Goal: Contribute content: Add original content to the website for others to see

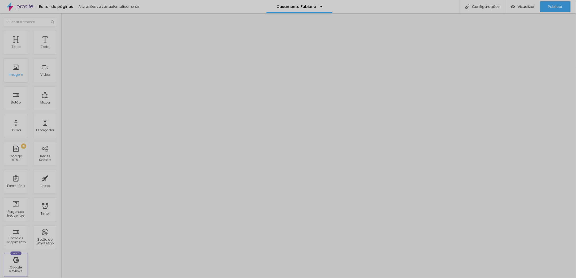
click at [25, 82] on div "Imagem" at bounding box center [16, 71] width 24 height 24
click at [15, 82] on div "Imagem" at bounding box center [16, 71] width 24 height 24
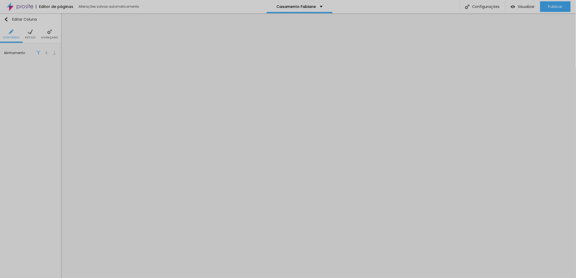
click at [31, 38] on span "Estilo" at bounding box center [30, 37] width 10 height 3
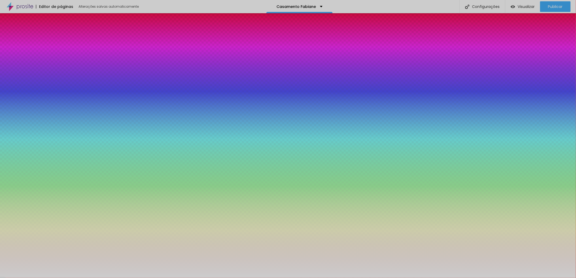
click at [49, 33] on img at bounding box center [49, 31] width 5 height 5
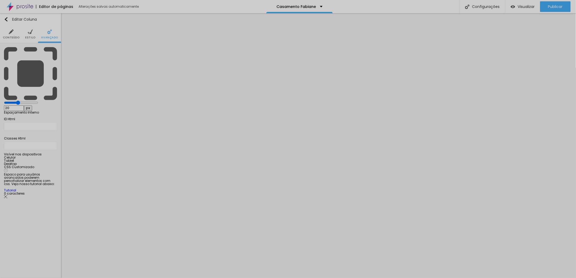
click at [32, 33] on img at bounding box center [30, 31] width 5 height 5
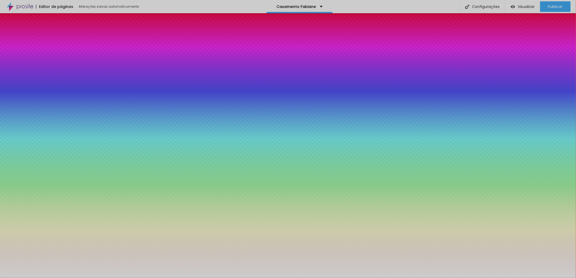
click at [9, 32] on img at bounding box center [11, 31] width 5 height 5
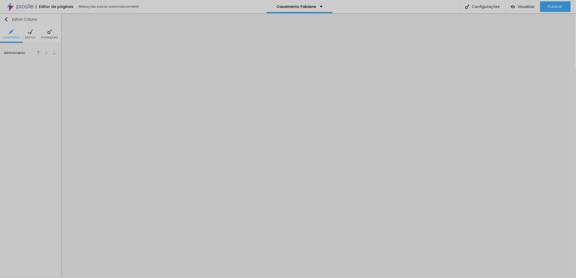
click at [7, 19] on img "button" at bounding box center [6, 19] width 4 height 4
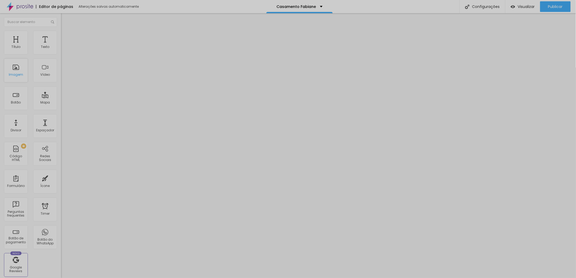
click at [19, 82] on div "Imagem" at bounding box center [16, 71] width 24 height 24
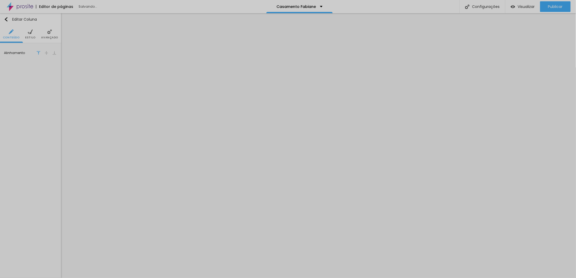
click at [24, 37] on ul "Conteúdo Estilo Avançado" at bounding box center [30, 34] width 61 height 18
click at [7, 19] on img "button" at bounding box center [6, 19] width 4 height 4
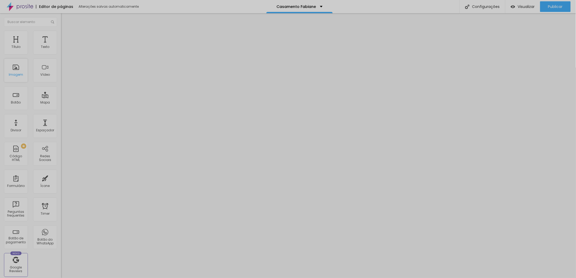
click at [12, 82] on div "Imagem" at bounding box center [16, 71] width 24 height 24
click at [19, 82] on div "Imagem" at bounding box center [16, 71] width 24 height 24
click at [16, 77] on div "Imagem" at bounding box center [16, 75] width 14 height 4
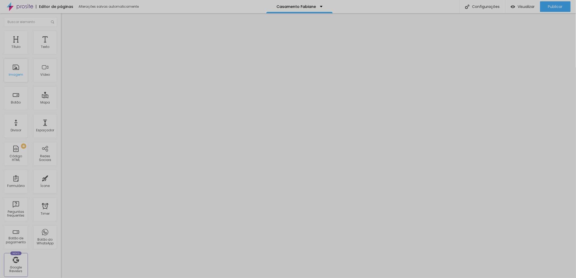
click at [19, 77] on div "Imagem" at bounding box center [16, 75] width 14 height 4
click at [15, 77] on div "Imagem" at bounding box center [16, 75] width 14 height 4
click at [22, 82] on div "Imagem" at bounding box center [16, 71] width 24 height 24
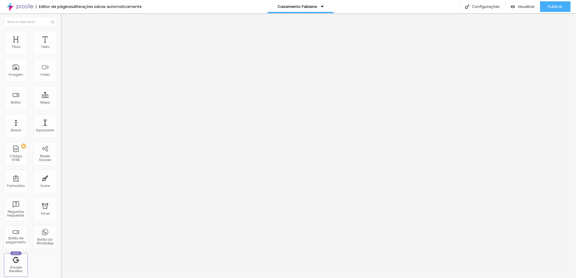
click at [61, 22] on button "Editar Coluna" at bounding box center [91, 19] width 61 height 12
click at [15, 77] on div "Imagem" at bounding box center [16, 75] width 14 height 4
click at [65, 19] on img "button" at bounding box center [67, 19] width 4 height 4
click at [17, 77] on div "Imagem" at bounding box center [16, 75] width 14 height 4
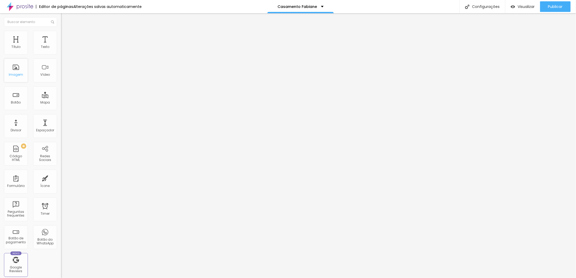
click at [18, 82] on div "Imagem" at bounding box center [16, 71] width 24 height 24
drag, startPoint x: 13, startPoint y: 100, endPoint x: 21, endPoint y: 118, distance: 20.1
click at [33, 82] on div "Vídeo" at bounding box center [45, 71] width 24 height 24
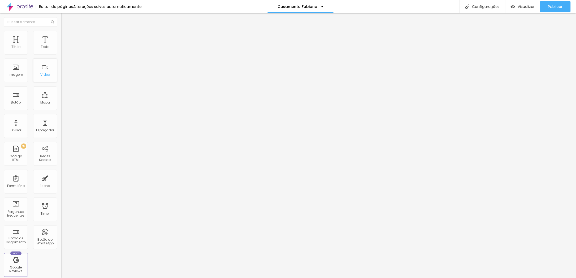
click at [33, 82] on div "Vídeo" at bounding box center [45, 71] width 24 height 24
click at [21, 77] on div "Imagem" at bounding box center [16, 75] width 14 height 4
click at [61, 31] on li "Conteúdo" at bounding box center [91, 27] width 61 height 5
click at [61, 31] on img at bounding box center [63, 33] width 5 height 5
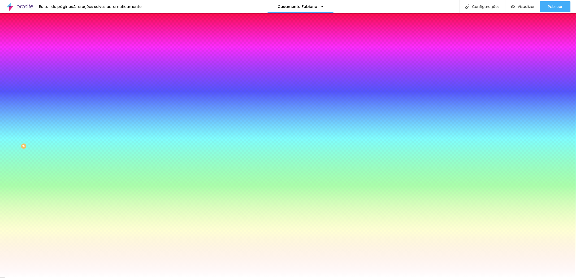
click at [61, 30] on img at bounding box center [63, 27] width 5 height 5
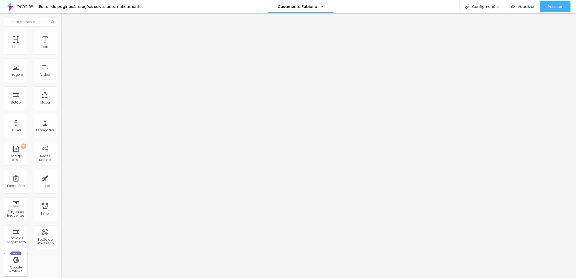
click at [65, 19] on img "button" at bounding box center [67, 19] width 4 height 4
click at [33, 55] on div "Texto" at bounding box center [45, 43] width 24 height 24
click at [61, 36] on li "Avançado" at bounding box center [91, 38] width 61 height 5
click at [61, 30] on img at bounding box center [63, 27] width 5 height 5
click at [61, 16] on button "Editar Coluna" at bounding box center [91, 19] width 61 height 12
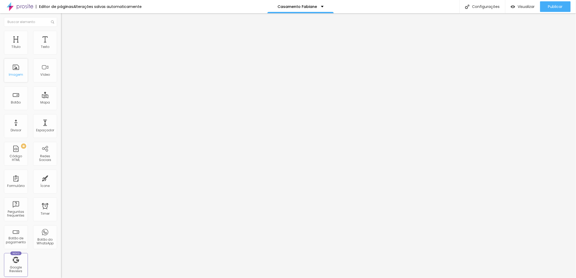
click at [14, 82] on div "Imagem" at bounding box center [16, 71] width 24 height 24
click at [13, 82] on div "Imagem" at bounding box center [16, 71] width 24 height 24
click at [61, 30] on img at bounding box center [63, 27] width 5 height 5
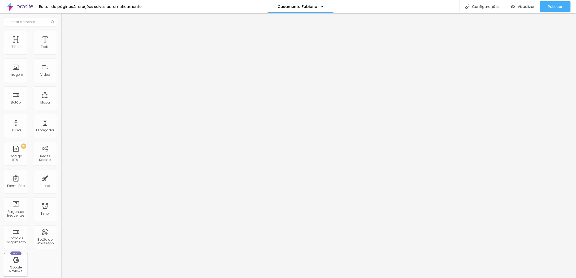
click at [61, 21] on button "Editar Coluna" at bounding box center [91, 19] width 61 height 12
click at [65, 19] on div "Editar Seção" at bounding box center [80, 19] width 31 height 4
click at [15, 82] on div "Imagem" at bounding box center [16, 71] width 24 height 24
click at [19, 77] on div "Imagem" at bounding box center [16, 75] width 14 height 4
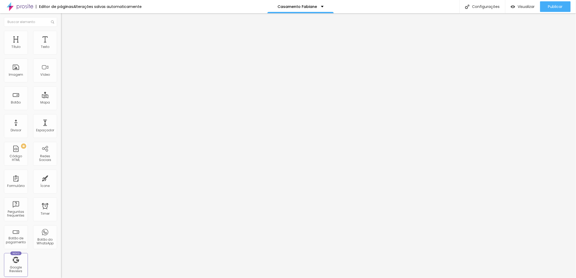
click at [61, 17] on button "Editar Coluna" at bounding box center [91, 19] width 61 height 12
click at [12, 82] on div "Imagem" at bounding box center [16, 71] width 24 height 24
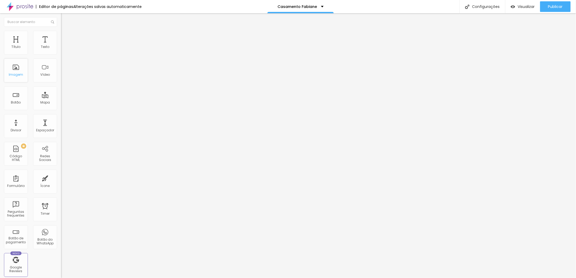
click at [12, 82] on div "Imagem" at bounding box center [16, 71] width 24 height 24
click at [14, 82] on div "Imagem" at bounding box center [16, 71] width 24 height 24
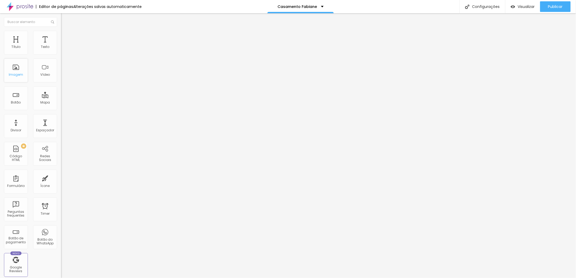
click at [15, 77] on div "Imagem" at bounding box center [16, 75] width 14 height 4
click at [65, 20] on img "button" at bounding box center [67, 19] width 4 height 4
click at [61, 33] on li "Estilo" at bounding box center [91, 33] width 61 height 5
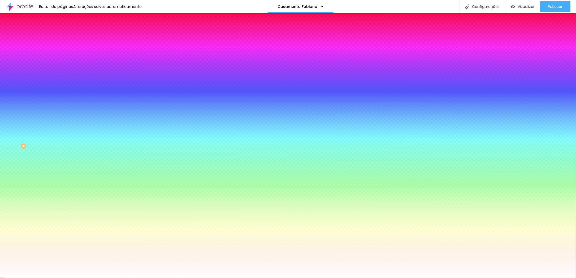
click at [61, 36] on li "Avançado" at bounding box center [91, 38] width 61 height 5
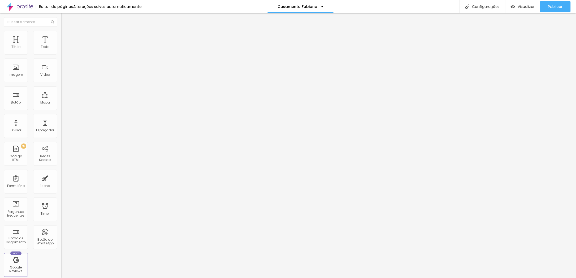
click at [61, 30] on li "Conteúdo" at bounding box center [91, 27] width 61 height 5
click at [61, 14] on button "Editar Coluna" at bounding box center [91, 19] width 61 height 12
click at [28, 21] on input "text" at bounding box center [30, 22] width 53 height 10
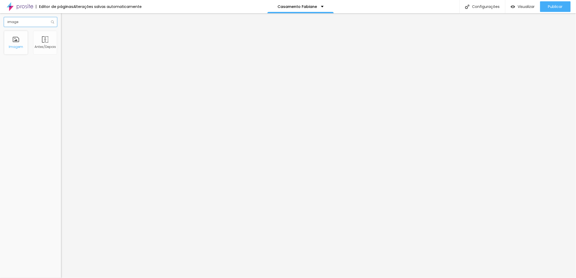
type input "image"
click at [23, 49] on div "Imagem" at bounding box center [16, 43] width 24 height 24
click at [65, 17] on img "button" at bounding box center [67, 19] width 4 height 4
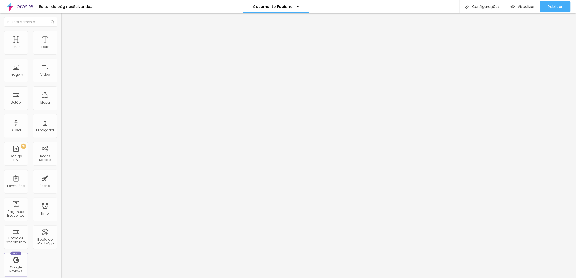
click at [61, 46] on span "Trocar imagem" at bounding box center [75, 43] width 29 height 5
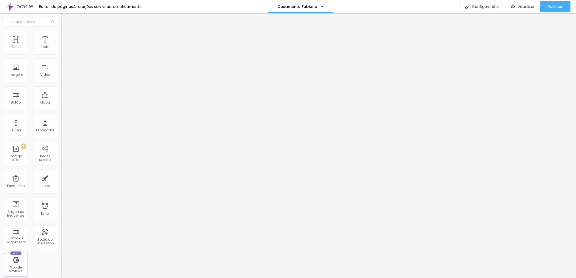
click at [562, 3] on div "Publicar" at bounding box center [555, 6] width 15 height 11
click at [554, 3] on div "Publicar" at bounding box center [555, 6] width 15 height 11
click at [560, 7] on span "Publicar" at bounding box center [555, 7] width 15 height 4
click at [555, 11] on div "Publicar" at bounding box center [555, 6] width 15 height 11
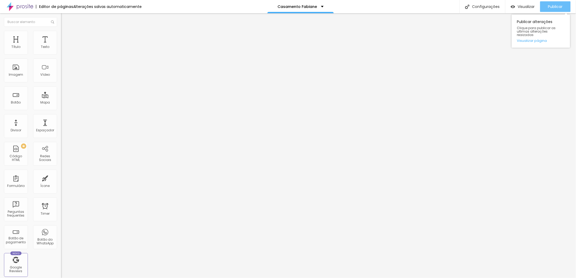
click at [558, 6] on span "Publicar" at bounding box center [555, 7] width 15 height 4
click at [551, 5] on span "Publicar" at bounding box center [555, 7] width 15 height 4
click at [554, 7] on span "Publicar" at bounding box center [555, 7] width 15 height 4
